Goal: Obtain resource: Obtain resource

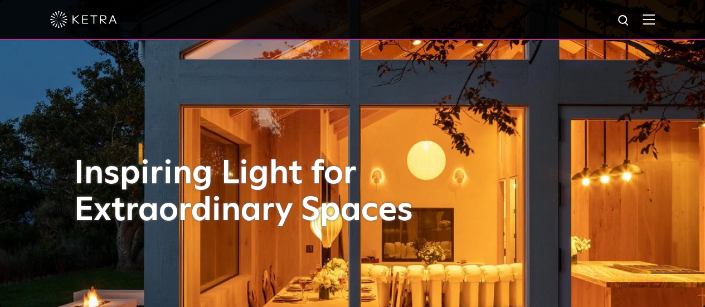
click at [653, 19] on img at bounding box center [649, 19] width 12 height 11
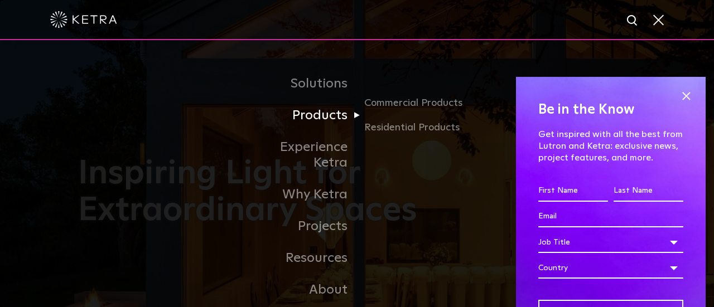
click at [315, 122] on link "Products" at bounding box center [300, 116] width 114 height 32
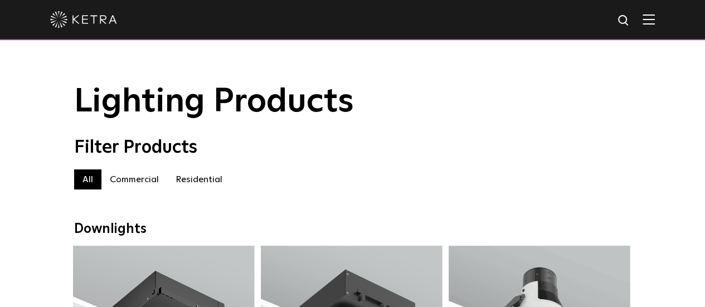
click at [201, 188] on label "Residential" at bounding box center [199, 180] width 64 height 20
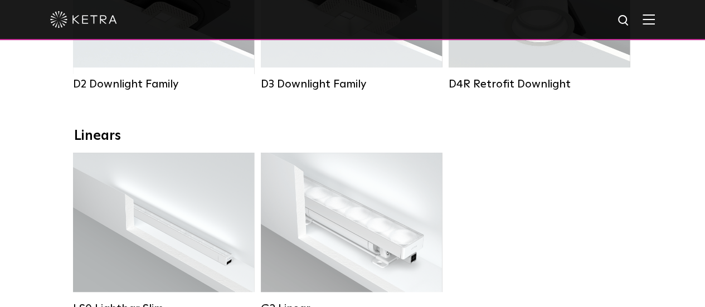
scroll to position [321, 0]
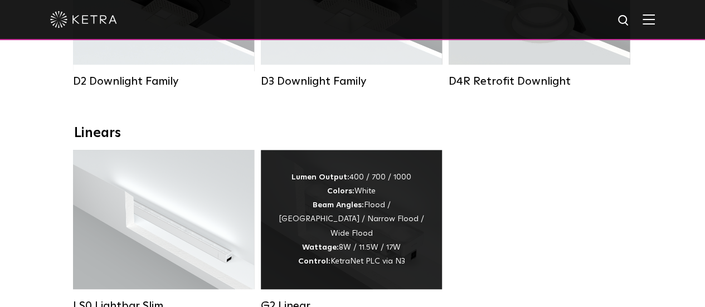
click at [332, 244] on strong "Wattage:" at bounding box center [320, 248] width 37 height 8
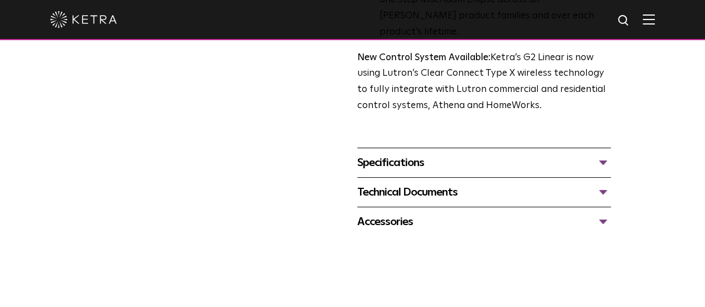
scroll to position [480, 0]
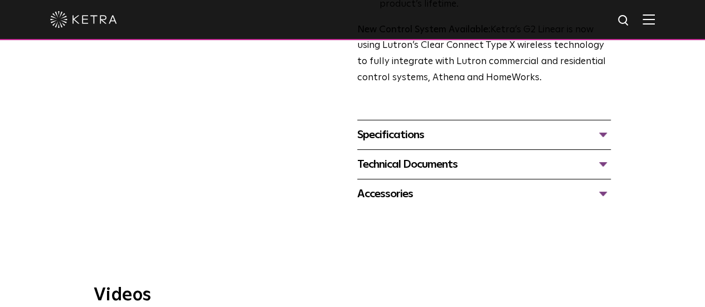
click at [417, 156] on div "Technical Documents" at bounding box center [484, 165] width 254 height 18
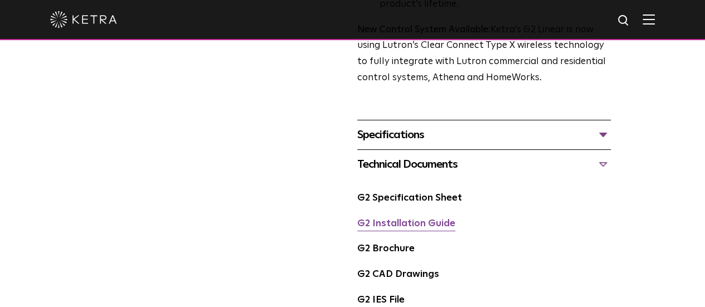
click at [413, 219] on link "G2 Installation Guide" at bounding box center [406, 223] width 98 height 9
